Goal: Information Seeking & Learning: Check status

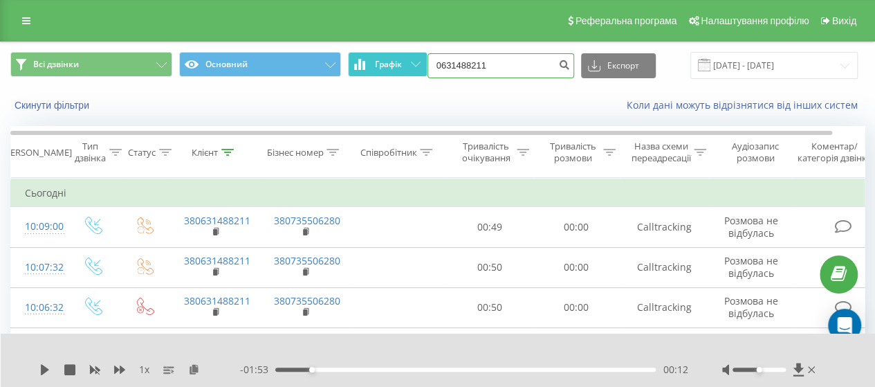
drag, startPoint x: 506, startPoint y: 67, endPoint x: 394, endPoint y: 72, distance: 112.1
click at [394, 72] on div "Всі дзвінки Основний Графік 0631488211 Експорт .csv .xls .xlsx 23.06.2025 - 23.…" at bounding box center [437, 65] width 854 height 27
paste input "823879"
type input "0638238791"
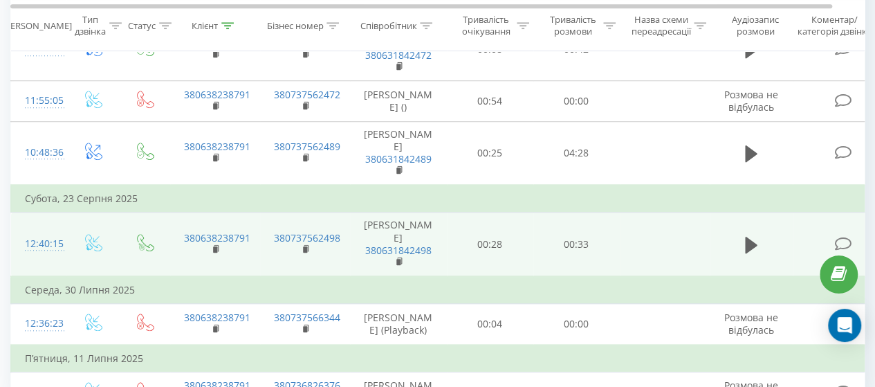
scroll to position [538, 0]
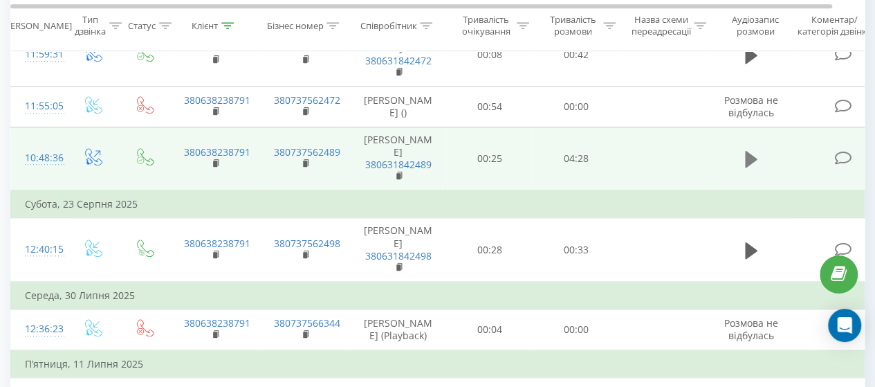
click at [748, 165] on icon at bounding box center [751, 158] width 12 height 19
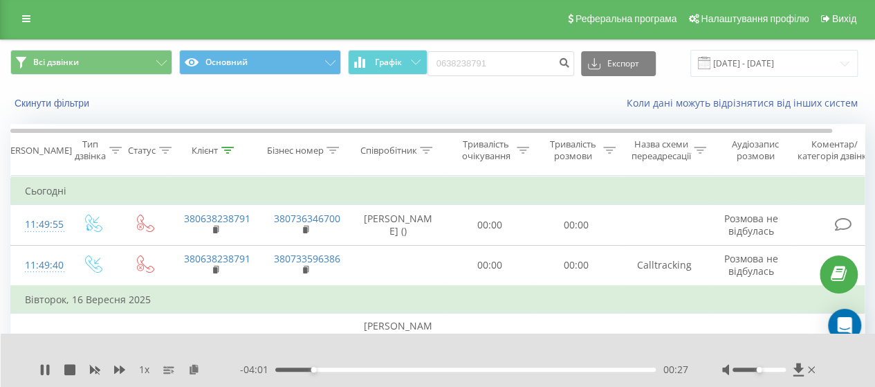
scroll to position [0, 0]
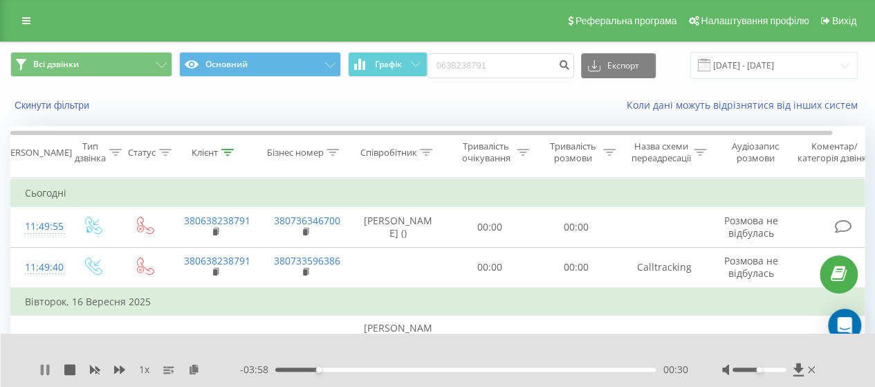
click at [48, 369] on icon at bounding box center [47, 369] width 3 height 11
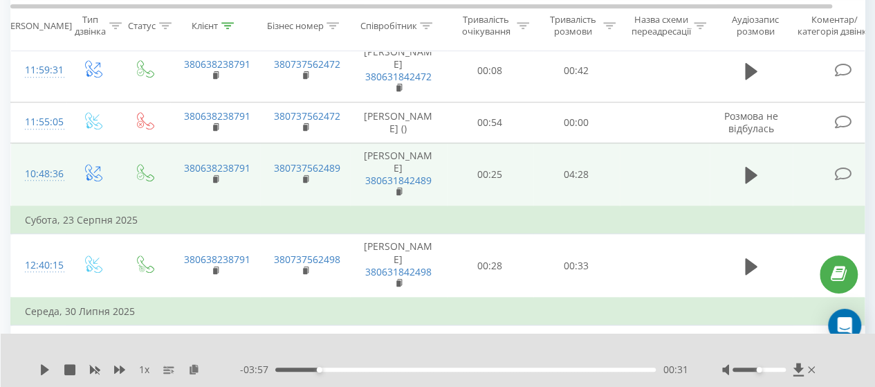
scroll to position [453, 0]
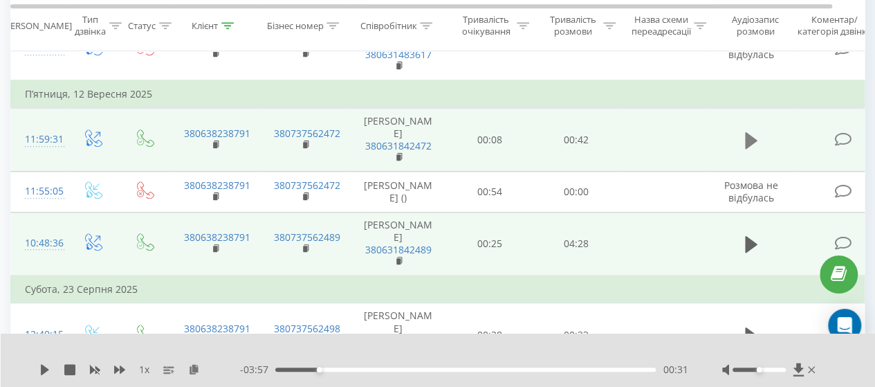
click at [751, 149] on icon at bounding box center [751, 140] width 12 height 17
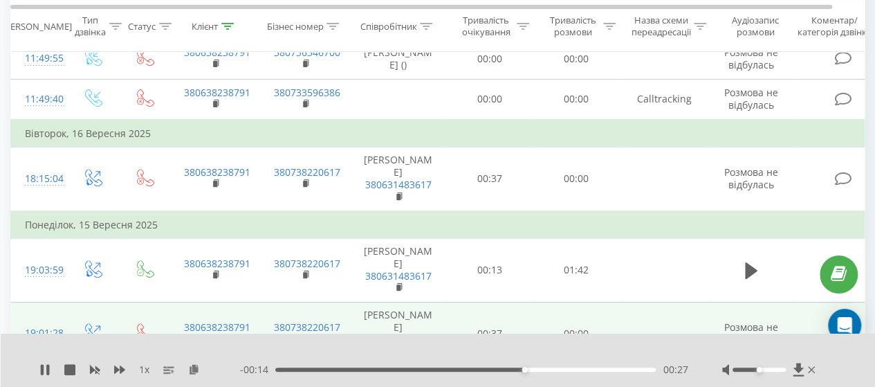
scroll to position [0, 0]
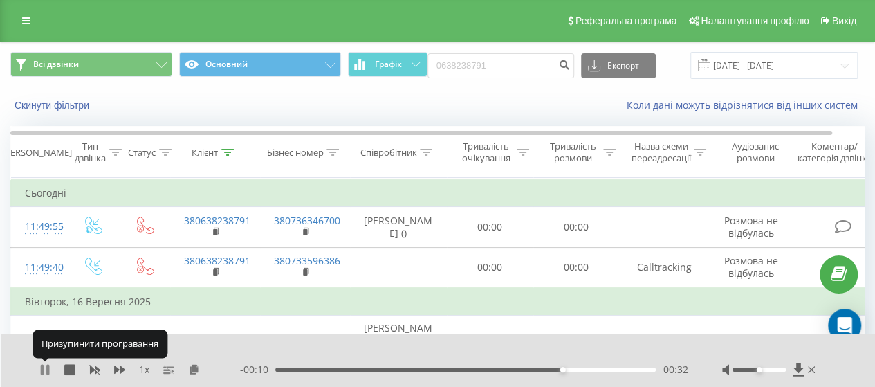
click at [48, 367] on icon at bounding box center [47, 369] width 3 height 11
